Goal: Task Accomplishment & Management: Manage account settings

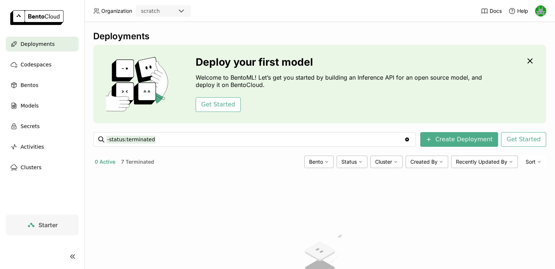
click at [132, 162] on button "7 Terminated" at bounding box center [138, 162] width 36 height 10
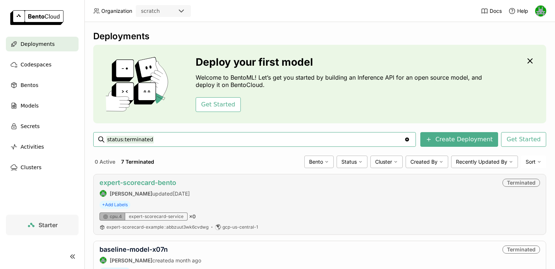
click at [126, 182] on link "expert-scorecard-bento" at bounding box center [137, 183] width 77 height 8
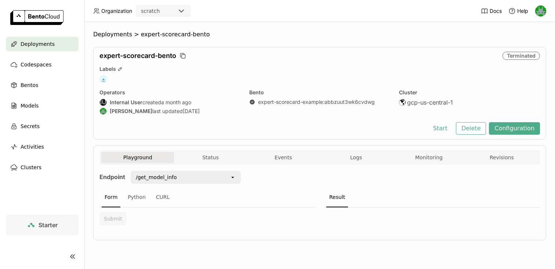
click at [103, 79] on span "+" at bounding box center [103, 79] width 8 height 8
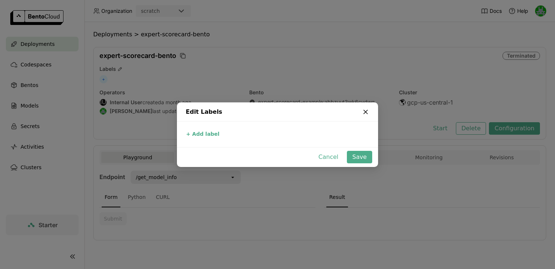
click at [367, 110] on icon "dialog" at bounding box center [365, 111] width 7 height 7
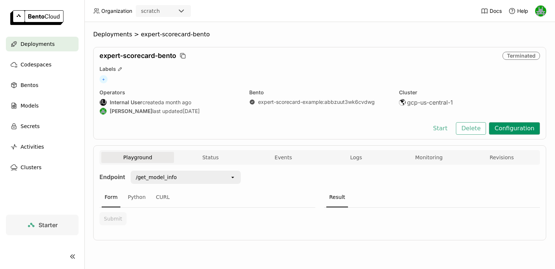
click at [513, 127] on button "Configuration" at bounding box center [514, 128] width 51 height 12
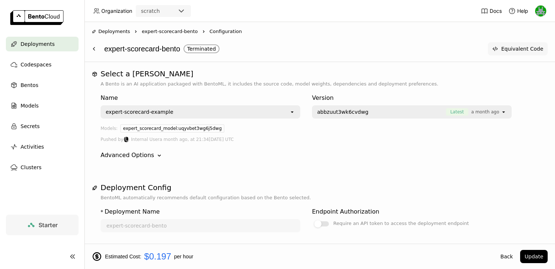
click at [502, 49] on button "Equivalent Code" at bounding box center [518, 48] width 60 height 13
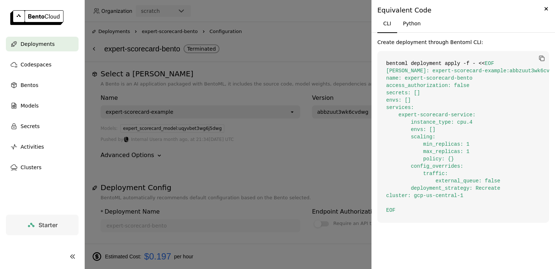
click at [336, 46] on div at bounding box center [277, 134] width 555 height 269
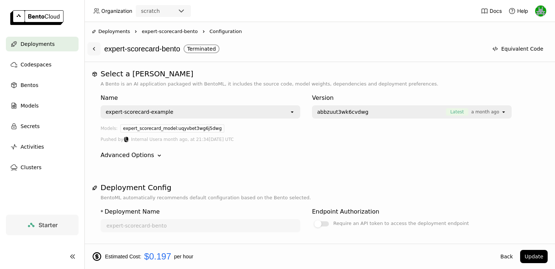
click at [94, 48] on icon at bounding box center [94, 49] width 6 height 6
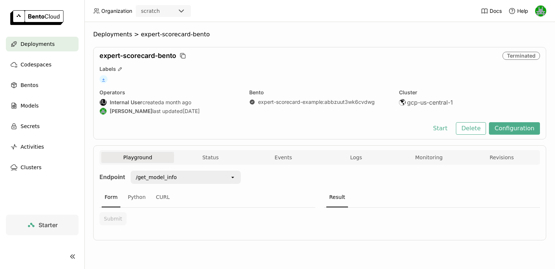
click at [106, 78] on span "+" at bounding box center [103, 79] width 8 height 8
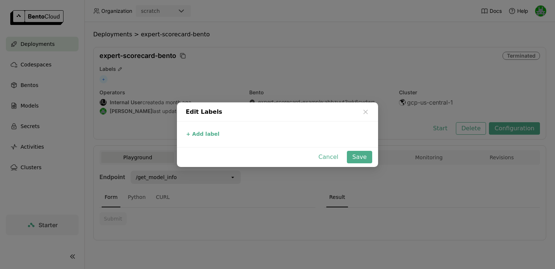
click at [194, 127] on div "+ Add label" at bounding box center [277, 135] width 201 height 26
click at [194, 130] on button "+ Add label" at bounding box center [203, 134] width 38 height 9
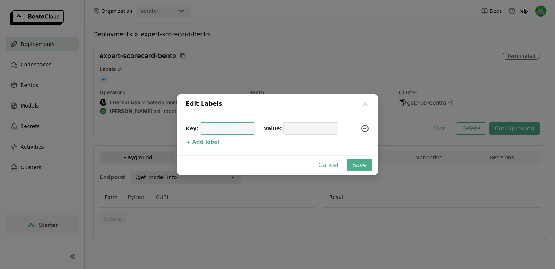
click at [218, 129] on input "dialog" at bounding box center [227, 129] width 46 height 12
type input "name"
click at [288, 132] on input "dialog" at bounding box center [311, 129] width 46 height 12
type input "expert-scorecard-bento"
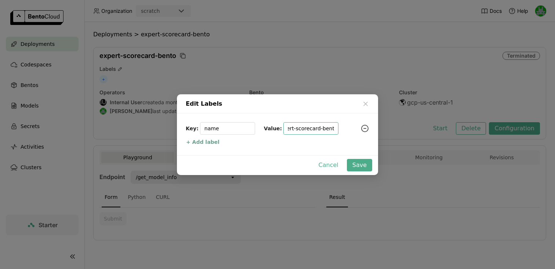
scroll to position [0, 0]
click at [196, 142] on button "+ Add label" at bounding box center [203, 142] width 38 height 9
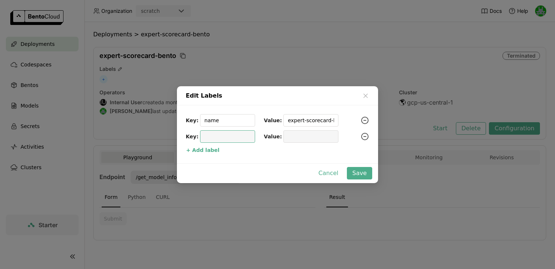
click at [210, 139] on input "dialog" at bounding box center [227, 137] width 46 height 12
type input "b"
type input "version"
click at [283, 140] on div "dialog" at bounding box center [310, 136] width 55 height 12
click at [292, 139] on input "dialog" at bounding box center [311, 137] width 46 height 12
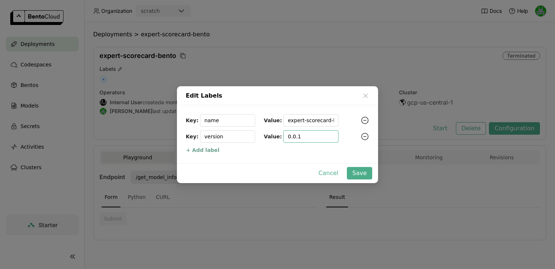
type input "0.0.1"
click at [196, 149] on button "+ Add label" at bounding box center [203, 150] width 38 height 9
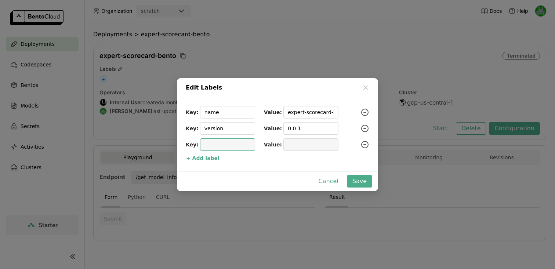
click at [207, 147] on input "dialog" at bounding box center [227, 145] width 46 height 12
type input "deployment"
click at [288, 144] on input "dialog" at bounding box center [311, 145] width 46 height 12
type input "prod"
click at [352, 181] on button "Save" at bounding box center [359, 181] width 25 height 12
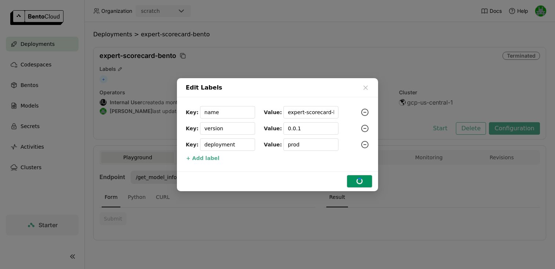
type input "deployment"
type input "prod"
type input "name"
type input "expert-scorecard-bento"
type input "version"
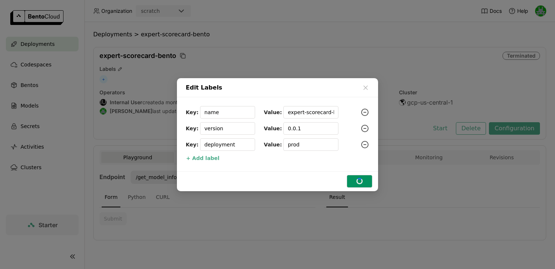
type input "0.0.1"
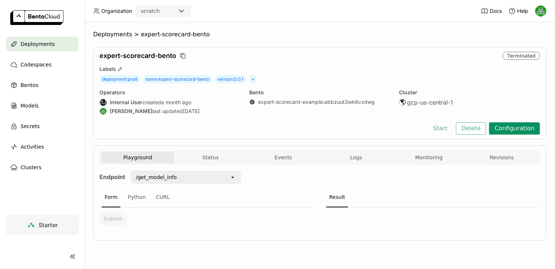
click at [512, 130] on button "Configuration" at bounding box center [514, 128] width 51 height 12
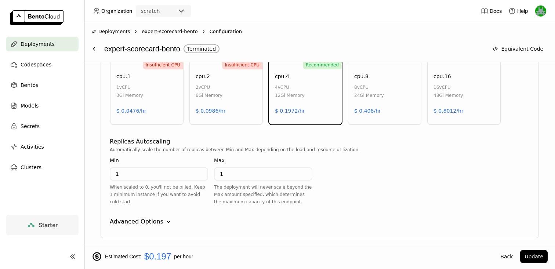
scroll to position [412, 0]
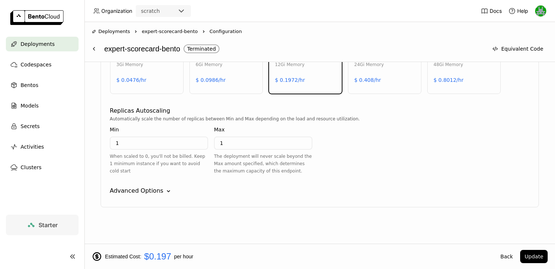
click at [152, 187] on div "Advanced Options" at bounding box center [137, 191] width 54 height 9
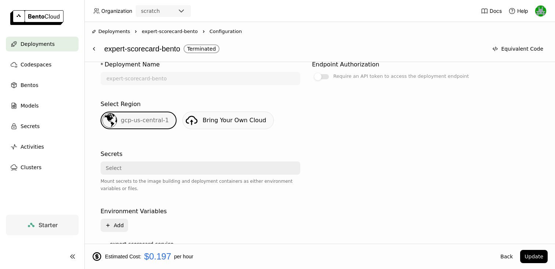
scroll to position [0, 0]
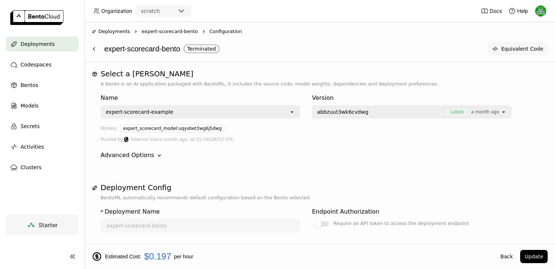
click at [504, 49] on button "Equivalent Code" at bounding box center [518, 48] width 60 height 13
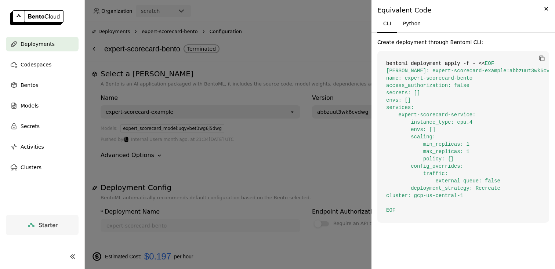
click at [315, 39] on div at bounding box center [277, 134] width 555 height 269
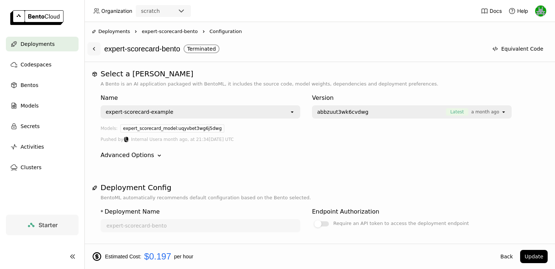
click at [94, 48] on icon at bounding box center [94, 49] width 6 height 6
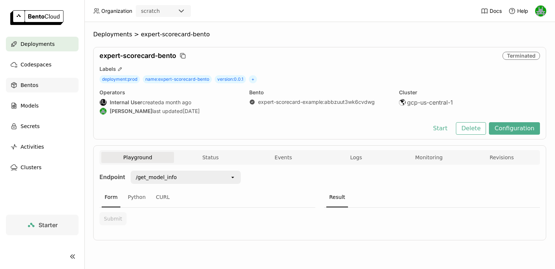
click at [22, 86] on span "Bentos" at bounding box center [30, 85] width 18 height 9
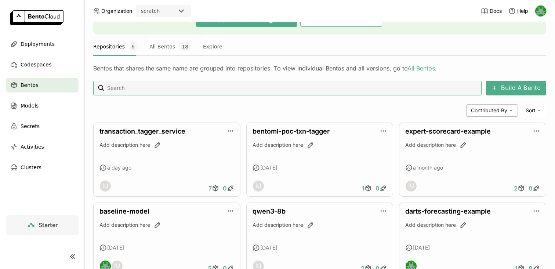
scroll to position [116, 0]
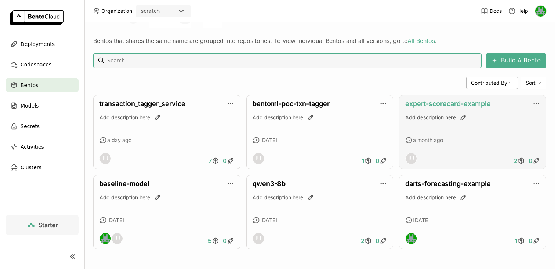
click at [456, 104] on link "expert-scorecard-example" at bounding box center [448, 104] width 86 height 8
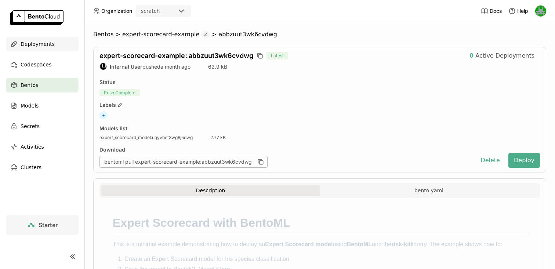
click at [34, 47] on span "Deployments" at bounding box center [38, 44] width 34 height 9
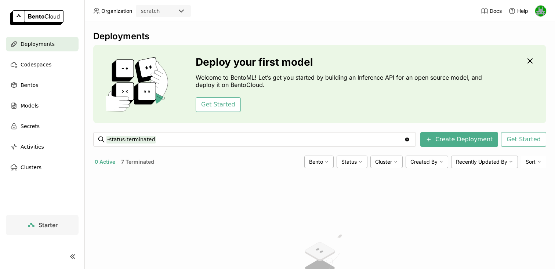
click at [138, 163] on button "7 Terminated" at bounding box center [138, 162] width 36 height 10
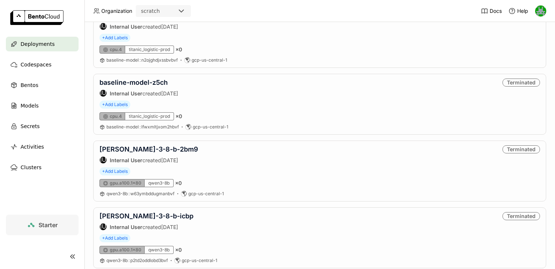
scroll to position [387, 0]
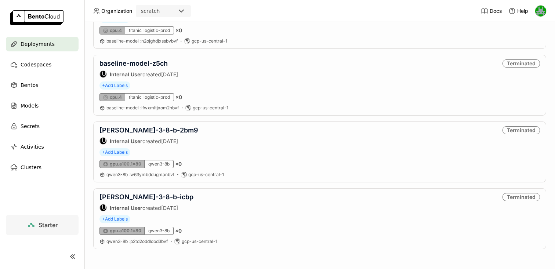
click at [37, 39] on div "Deployments" at bounding box center [42, 44] width 73 height 15
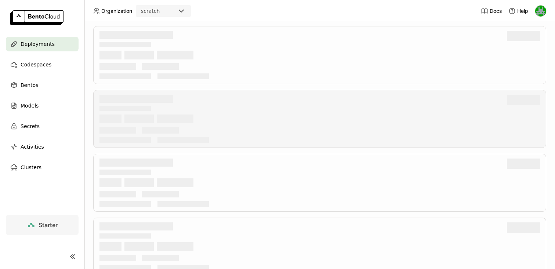
scroll to position [70, 0]
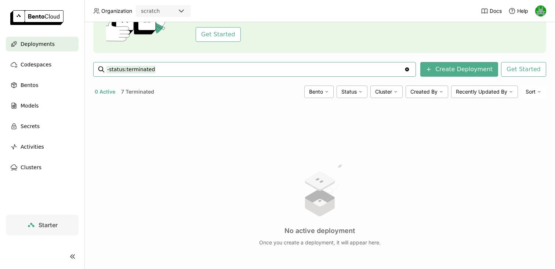
click at [143, 90] on button "7 Terminated" at bounding box center [138, 92] width 36 height 10
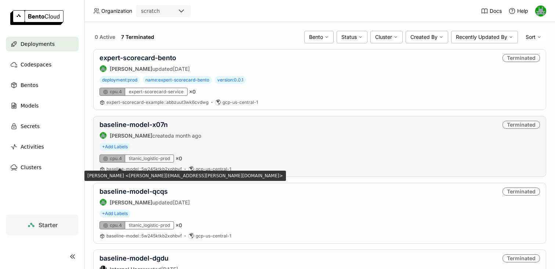
scroll to position [126, 0]
